Goal: Transaction & Acquisition: Obtain resource

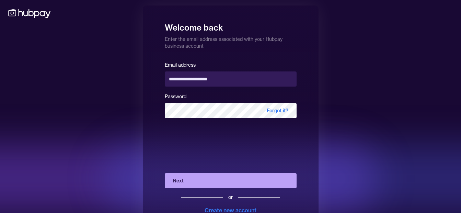
click at [134, 157] on div at bounding box center [343, 178] width 480 height 69
click at [201, 180] on button "Next" at bounding box center [231, 180] width 132 height 15
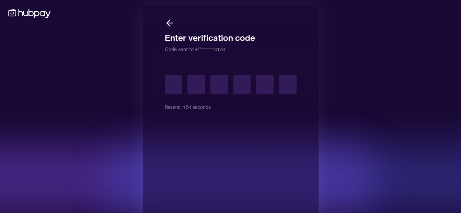
type input "*"
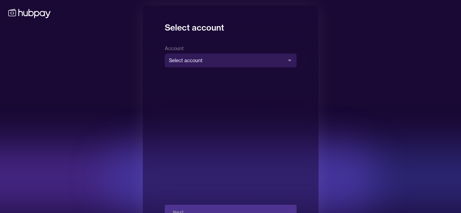
click at [225, 67] on div "**********" at bounding box center [231, 132] width 132 height 176
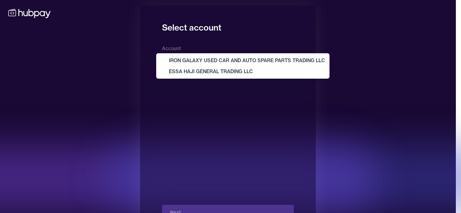
click at [225, 63] on body "**********" at bounding box center [227, 118] width 455 height 237
select select "**********"
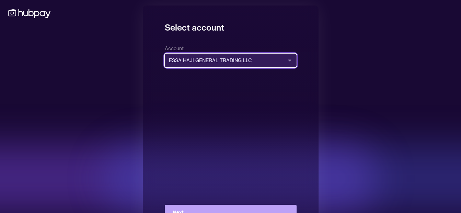
scroll to position [25, 0]
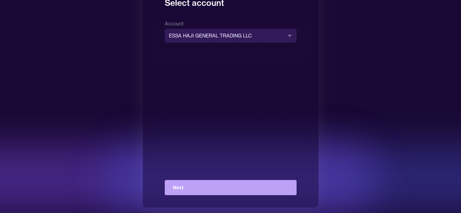
click at [234, 178] on div "**********" at bounding box center [231, 107] width 132 height 176
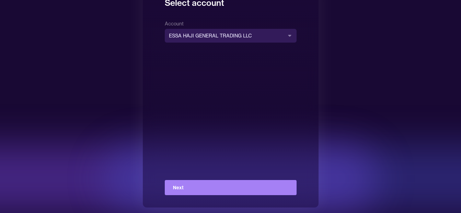
click at [231, 186] on button "Next" at bounding box center [231, 187] width 132 height 15
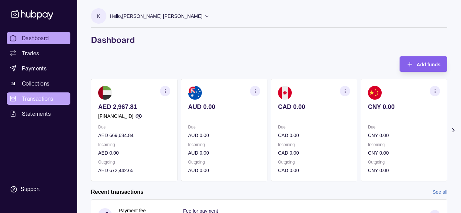
click at [43, 96] on span "Transactions" at bounding box center [38, 98] width 32 height 8
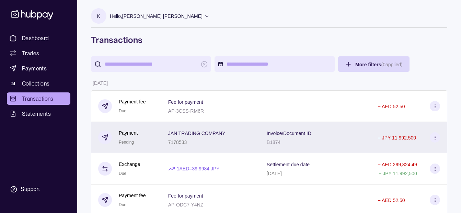
click at [250, 133] on div "JAN TRADING COMPANY 7178533" at bounding box center [210, 137] width 85 height 17
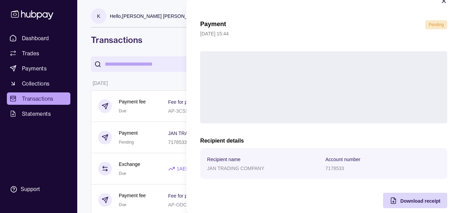
scroll to position [25, 0]
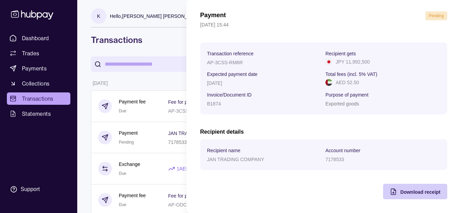
drag, startPoint x: 400, startPoint y: 189, endPoint x: 400, endPoint y: 193, distance: 4.1
click at [400, 193] on span "Download receipt" at bounding box center [420, 191] width 40 height 5
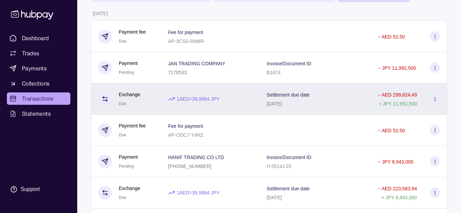
scroll to position [103, 0]
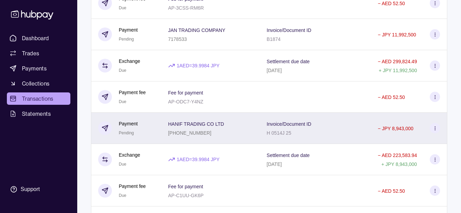
click at [255, 132] on div "HANIF TRADING CO LTD 254 7057000" at bounding box center [210, 127] width 98 height 31
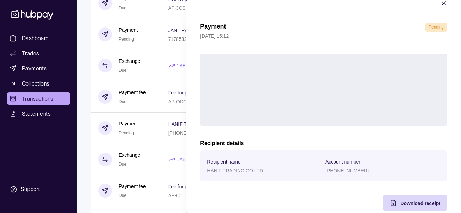
scroll to position [25, 0]
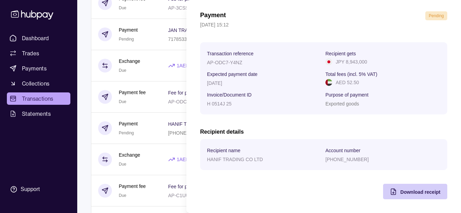
click at [401, 187] on div "Download receipt" at bounding box center [409, 190] width 61 height 15
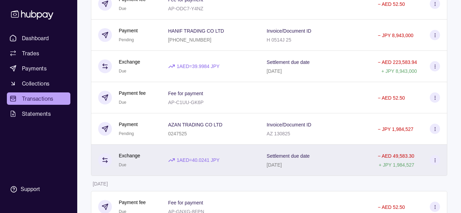
scroll to position [206, 0]
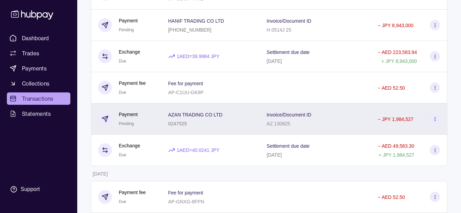
click at [278, 120] on div "AZ 130825" at bounding box center [288, 123] width 45 height 8
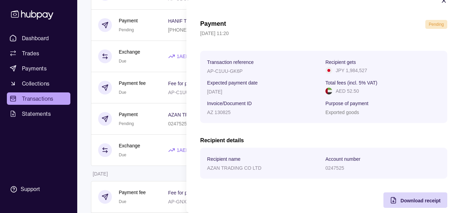
scroll to position [25, 0]
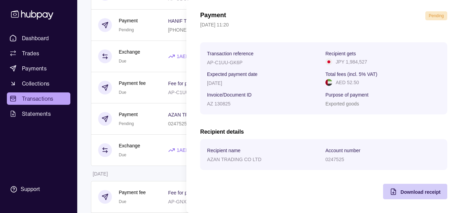
click at [401, 192] on span "Download receipt" at bounding box center [420, 191] width 40 height 5
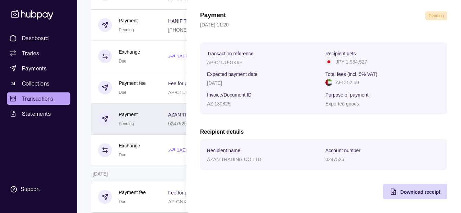
click at [122, 130] on html "Dashboard Trades Payments Collections Transactions Statements Support K Hello, …" at bounding box center [230, 173] width 461 height 759
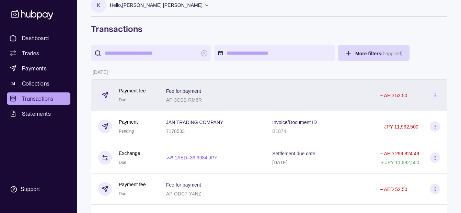
scroll to position [0, 0]
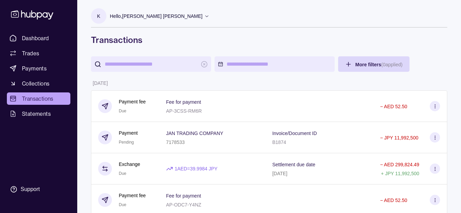
click at [152, 17] on p "Hello, [PERSON_NAME] [PERSON_NAME]" at bounding box center [156, 16] width 93 height 8
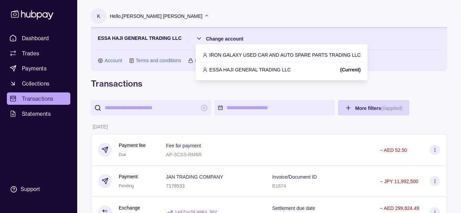
click at [231, 58] on p "IRON GALAXY USED CAR AND AUTO SPARE PARTS TRADING LLC" at bounding box center [284, 55] width 151 height 8
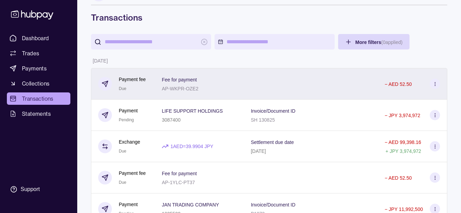
scroll to position [34, 0]
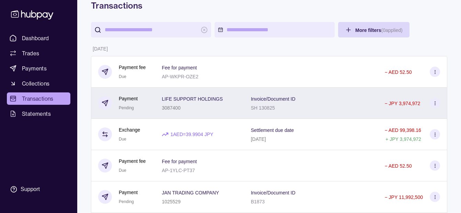
click at [186, 101] on p "LIFE SUPPORT HOLDINGS" at bounding box center [192, 98] width 61 height 5
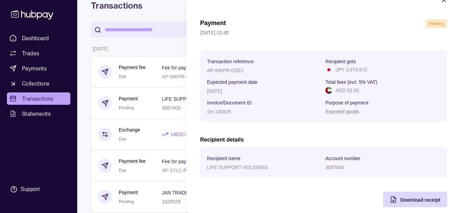
scroll to position [25, 0]
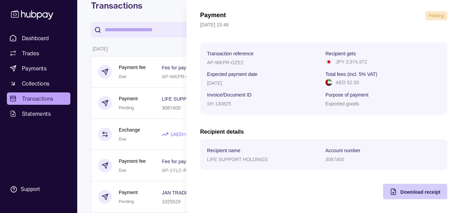
click at [400, 191] on span "Download receipt" at bounding box center [420, 191] width 40 height 5
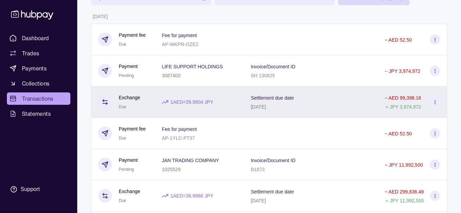
scroll to position [103, 0]
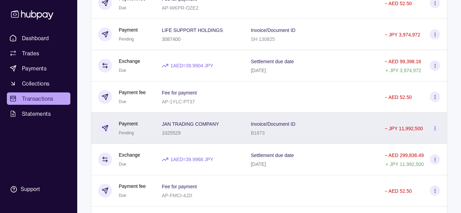
click at [199, 135] on div "1025529" at bounding box center [190, 132] width 57 height 8
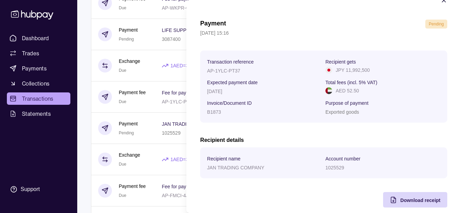
scroll to position [25, 0]
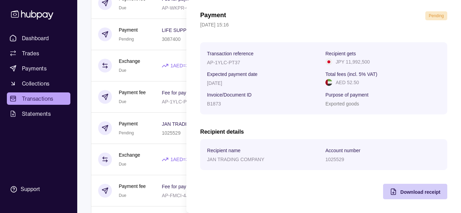
click at [409, 188] on div "Download receipt" at bounding box center [420, 191] width 40 height 8
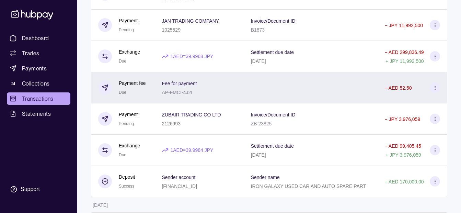
scroll to position [240, 0]
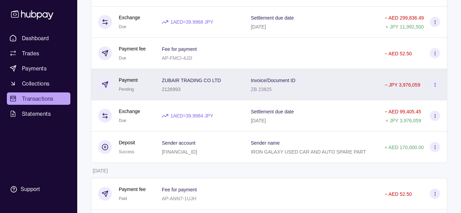
click at [214, 86] on div "2126993" at bounding box center [191, 89] width 59 height 8
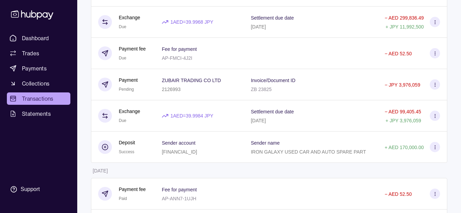
click at [135, 121] on html "Dashboard Trades Payments Collections Transactions Statements Support K Hello, …" at bounding box center [230, 139] width 461 height 759
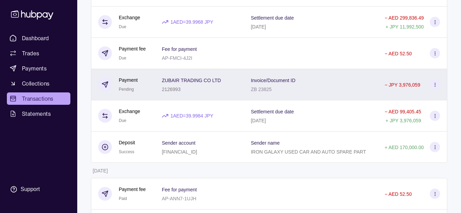
click at [201, 75] on div "ZUBAIR TRADING CO LTD 2126993" at bounding box center [199, 84] width 89 height 31
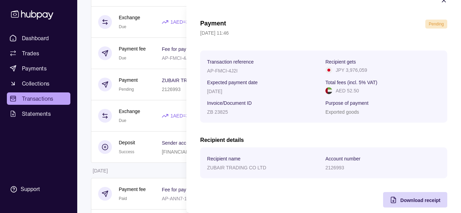
scroll to position [25, 0]
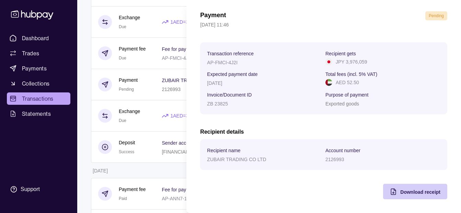
click at [409, 193] on span "Download receipt" at bounding box center [420, 191] width 40 height 5
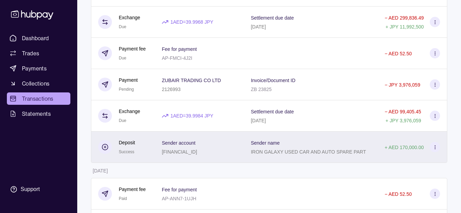
click at [152, 136] on html "Dashboard Trades Payments Collections Transactions Statements Support K Hello, …" at bounding box center [230, 139] width 461 height 759
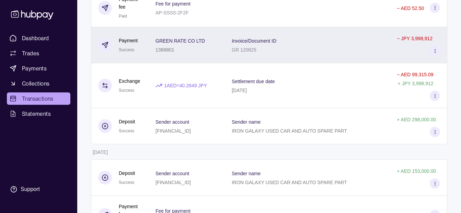
scroll to position [673, 0]
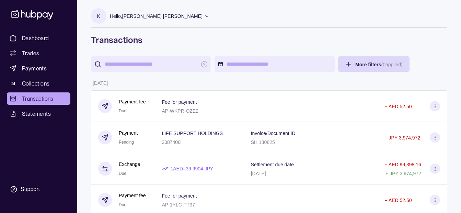
click at [150, 19] on p "Hello, [PERSON_NAME] [PERSON_NAME]" at bounding box center [156, 16] width 93 height 8
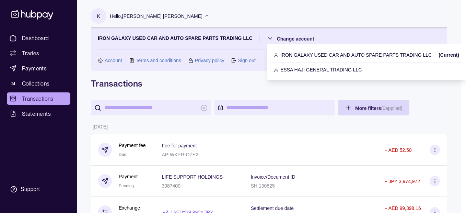
click at [287, 69] on p "ESSA HAJI GENERAL TRADING LLC" at bounding box center [320, 70] width 81 height 8
